Goal: Find specific page/section: Find specific page/section

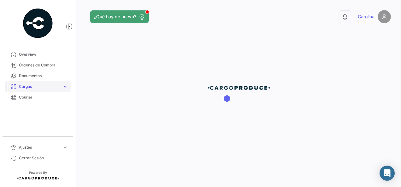
click at [59, 88] on span "Cargas" at bounding box center [39, 87] width 41 height 6
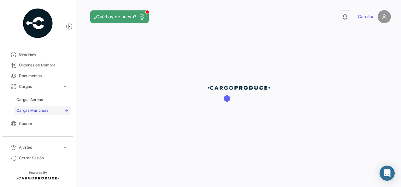
click at [34, 109] on span "Cargas Marítimas" at bounding box center [32, 111] width 32 height 6
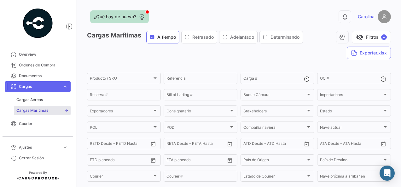
click at [139, 18] on icon at bounding box center [142, 17] width 6 height 6
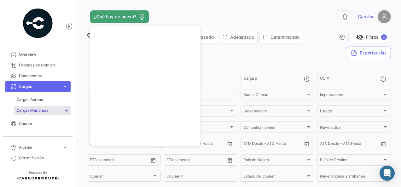
click at [191, 12] on div "¿Qué hay de nuevo?" at bounding box center [170, 16] width 167 height 13
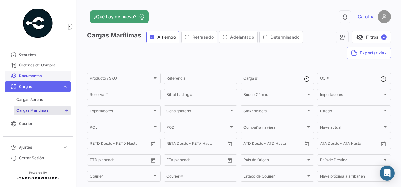
click at [51, 79] on link "Documentos" at bounding box center [38, 76] width 66 height 11
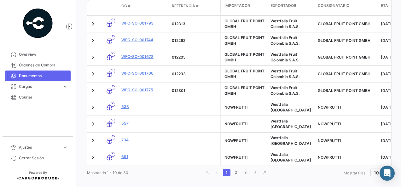
scroll to position [173, 0]
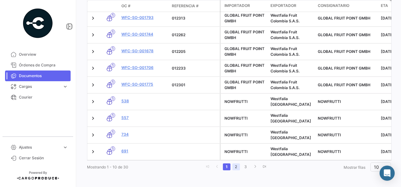
click at [235, 167] on link "2" at bounding box center [237, 167] width 8 height 7
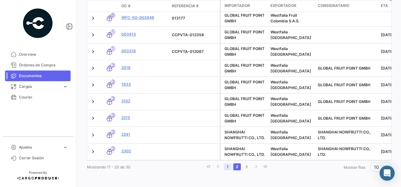
click at [227, 166] on link "1" at bounding box center [228, 167] width 8 height 7
click at [227, 166] on link "1" at bounding box center [227, 167] width 8 height 7
click at [226, 170] on link "1" at bounding box center [227, 167] width 8 height 7
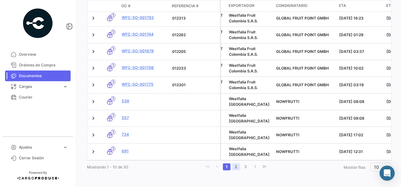
click at [234, 166] on link "2" at bounding box center [237, 167] width 8 height 7
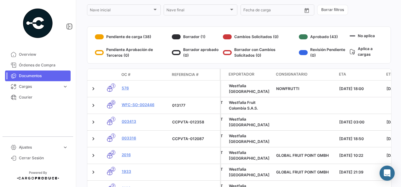
scroll to position [86, 0]
click at [182, 39] on div "Borrador (1)" at bounding box center [196, 37] width 49 height 10
click at [180, 38] on div at bounding box center [176, 36] width 9 height 5
click at [174, 37] on div at bounding box center [176, 36] width 9 height 5
click at [195, 38] on div "Borrador (1)" at bounding box center [196, 37] width 49 height 10
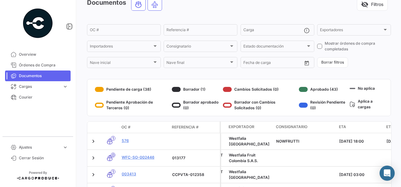
scroll to position [32, 0]
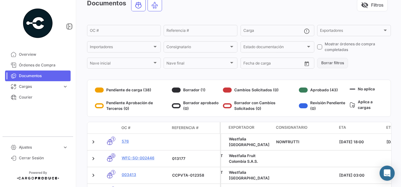
click at [324, 63] on button "Borrar filtros" at bounding box center [332, 63] width 31 height 10
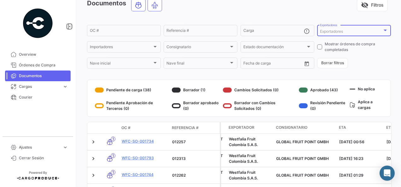
click at [333, 33] on span "Exportadores" at bounding box center [331, 31] width 23 height 5
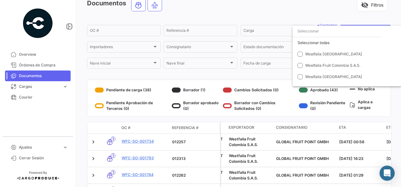
click at [327, 15] on div at bounding box center [200, 93] width 401 height 187
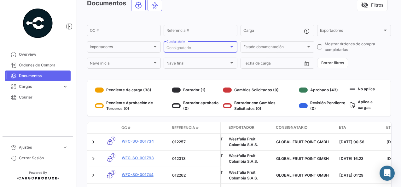
click at [230, 50] on div "Consignatario" at bounding box center [201, 48] width 68 height 4
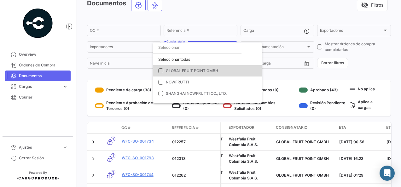
click at [163, 72] on mat-option "GLOBAL FRUIT POINT GMBH" at bounding box center [207, 70] width 109 height 11
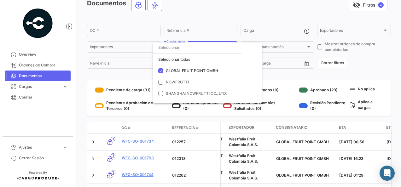
click at [396, 67] on div at bounding box center [200, 93] width 401 height 187
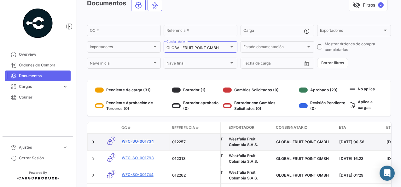
click at [146, 141] on link "WFC-SO-001734" at bounding box center [144, 142] width 45 height 6
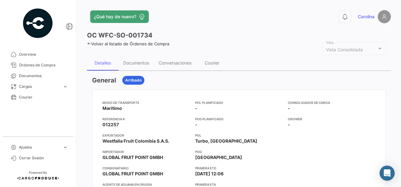
click at [314, 131] on div "Consolidador de Carga - Grower -" at bounding box center [332, 165] width 88 height 131
